Goal: Information Seeking & Learning: Learn about a topic

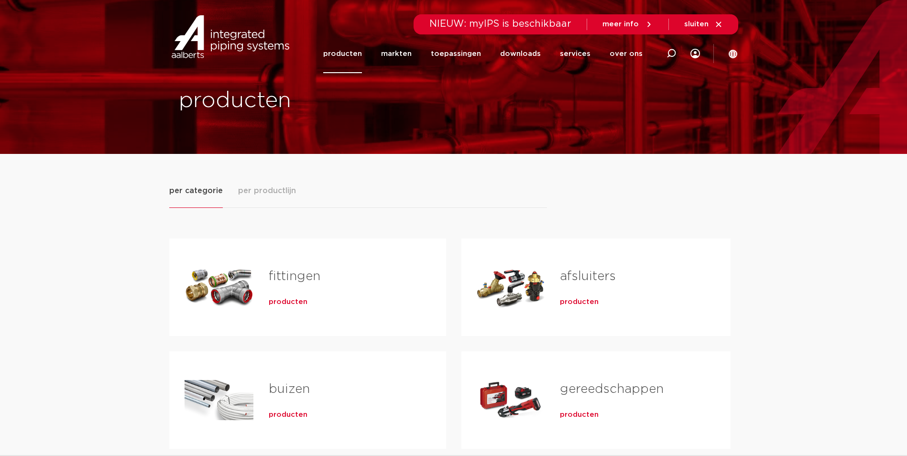
click at [282, 304] on span "producten" at bounding box center [288, 302] width 39 height 10
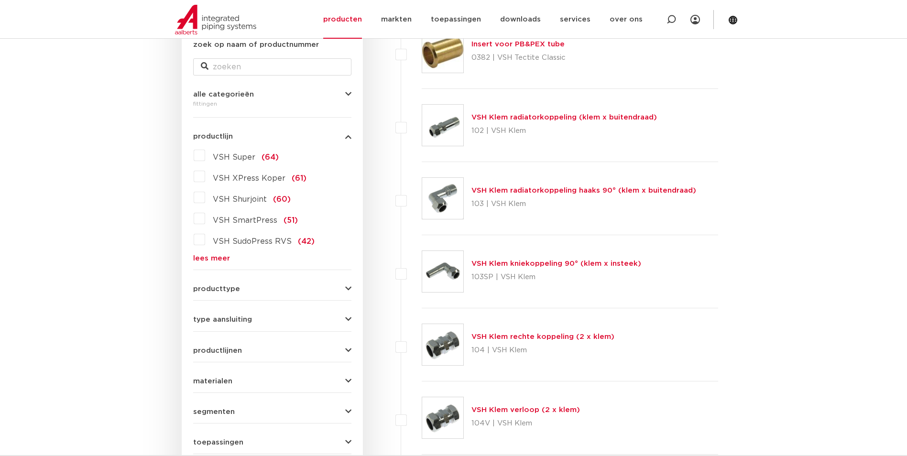
scroll to position [191, 0]
click at [206, 255] on link "lees meer" at bounding box center [272, 258] width 158 height 7
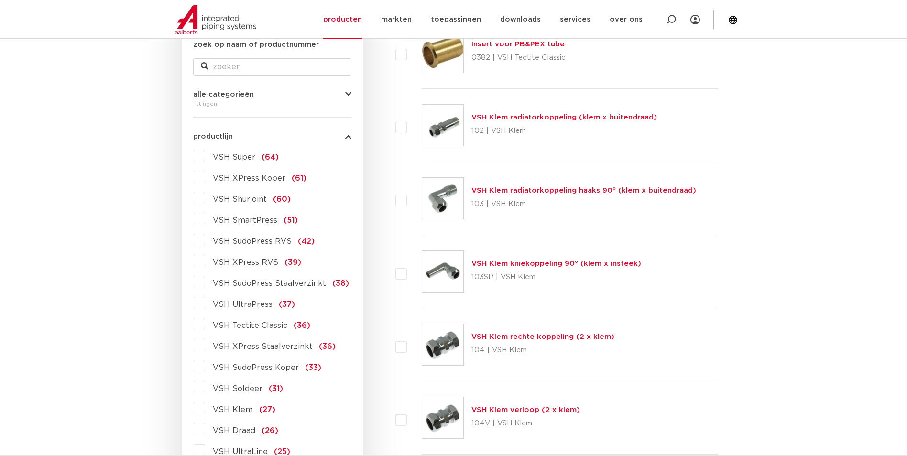
click at [205, 155] on label "VSH Super (64)" at bounding box center [242, 155] width 74 height 15
click at [0, 0] on input "VSH Super (64)" at bounding box center [0, 0] width 0 height 0
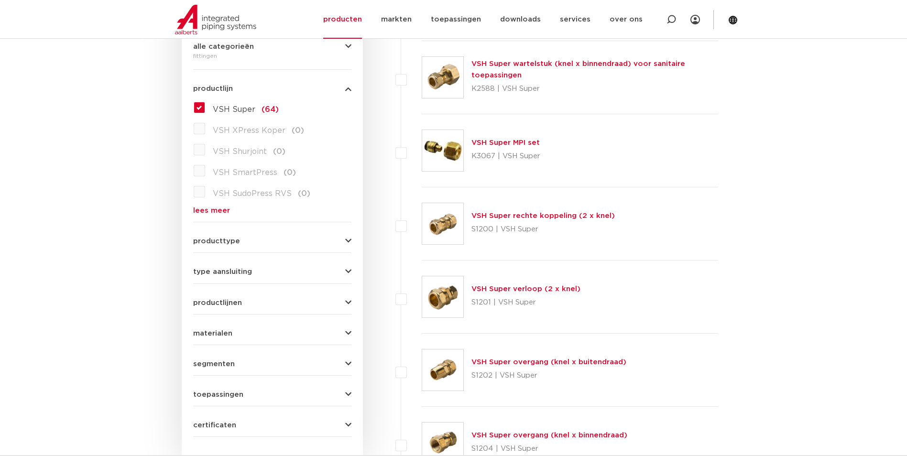
scroll to position [287, 0]
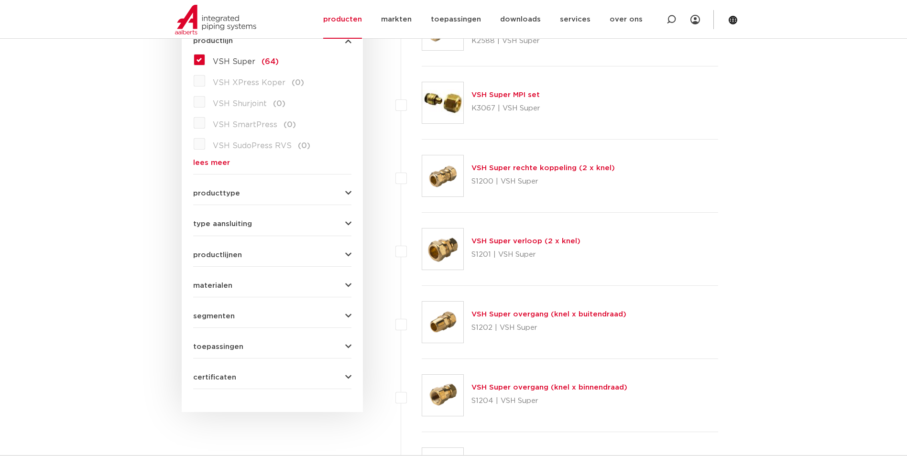
click at [533, 318] on link "VSH Super overgang (knel x buitendraad)" at bounding box center [548, 314] width 155 height 7
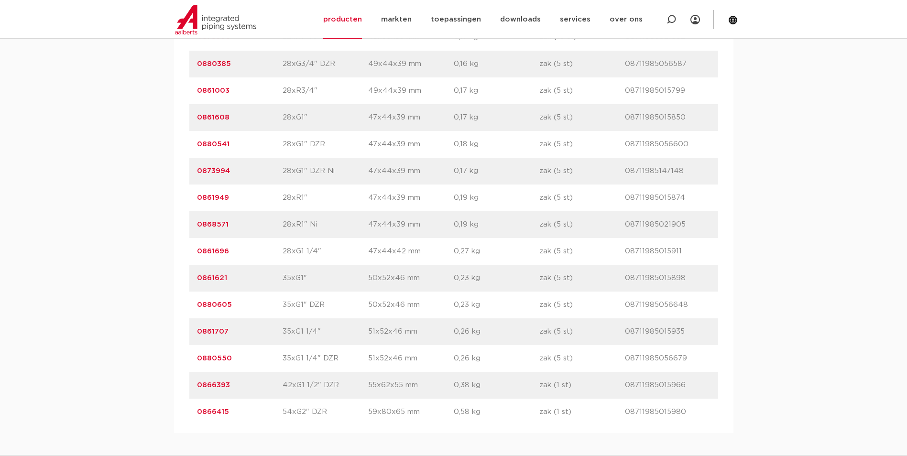
scroll to position [2485, 0]
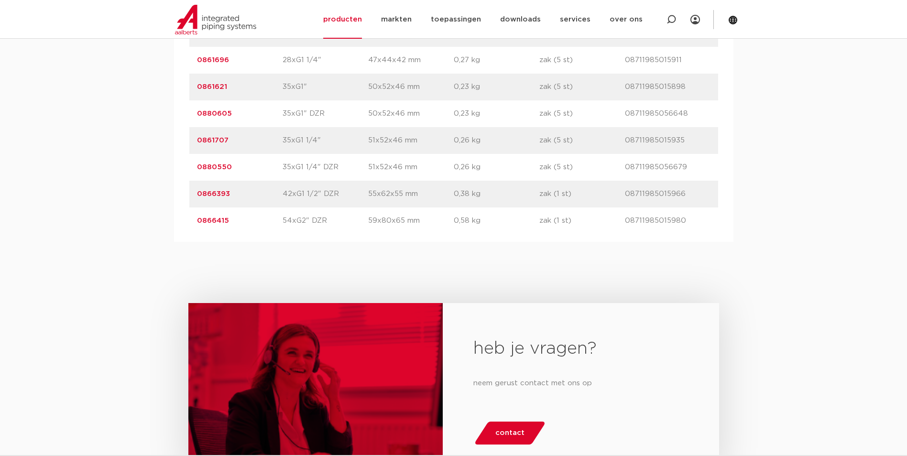
drag, startPoint x: 210, startPoint y: 193, endPoint x: 166, endPoint y: 193, distance: 44.0
